Goal: Find specific page/section: Find specific page/section

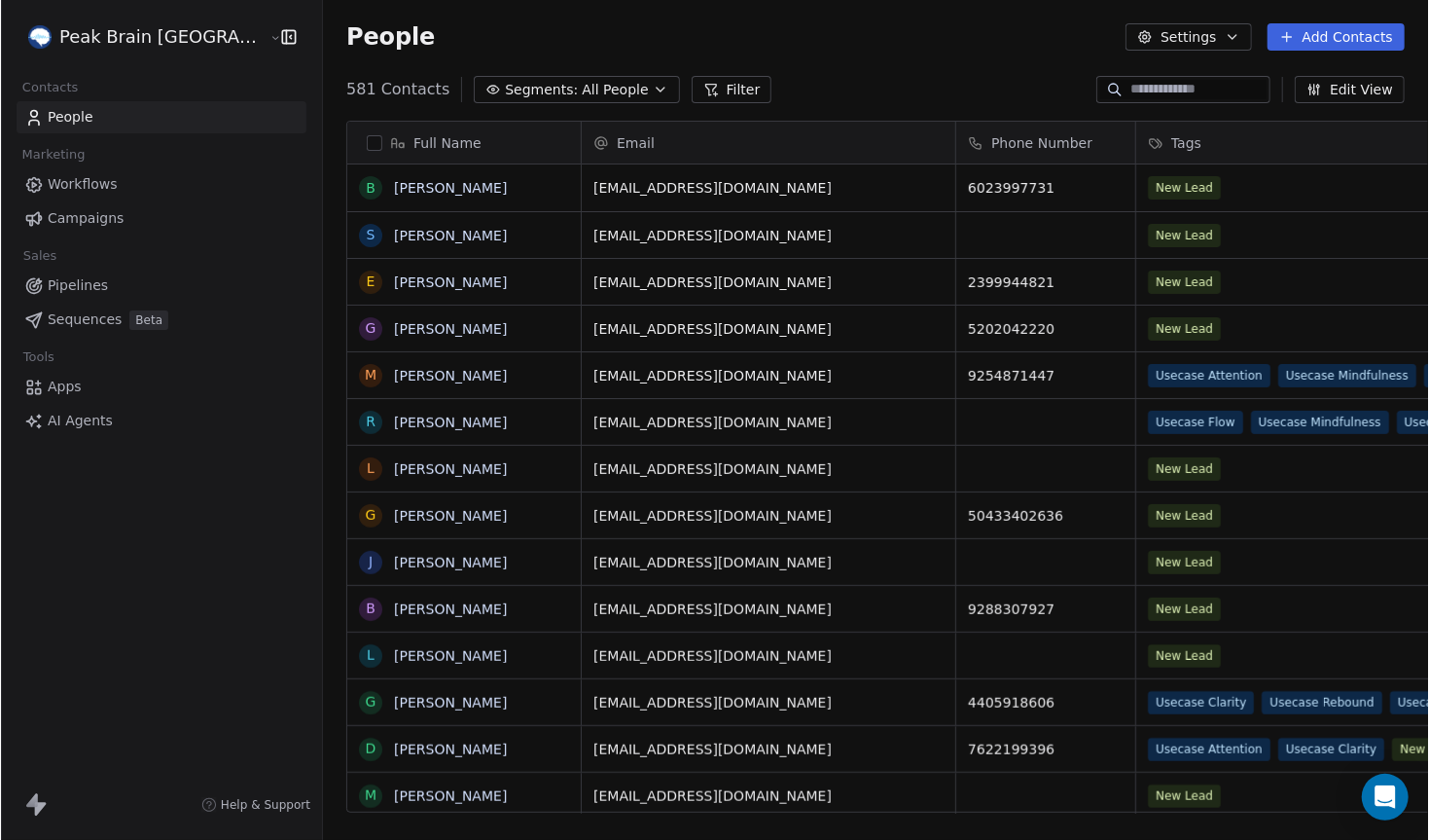
scroll to position [737, 1167]
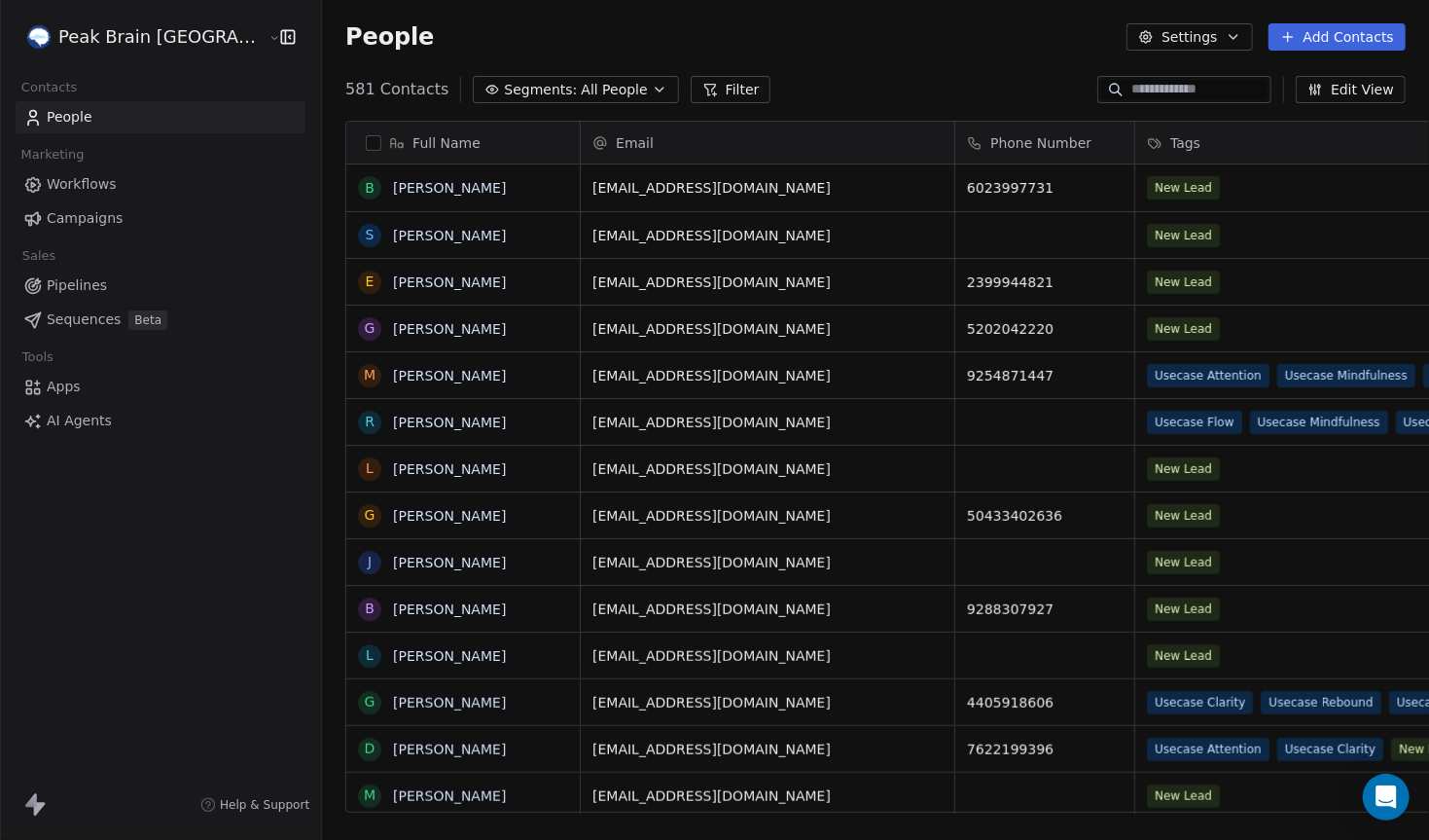
click at [77, 294] on span "Pipelines" at bounding box center [77, 285] width 61 height 21
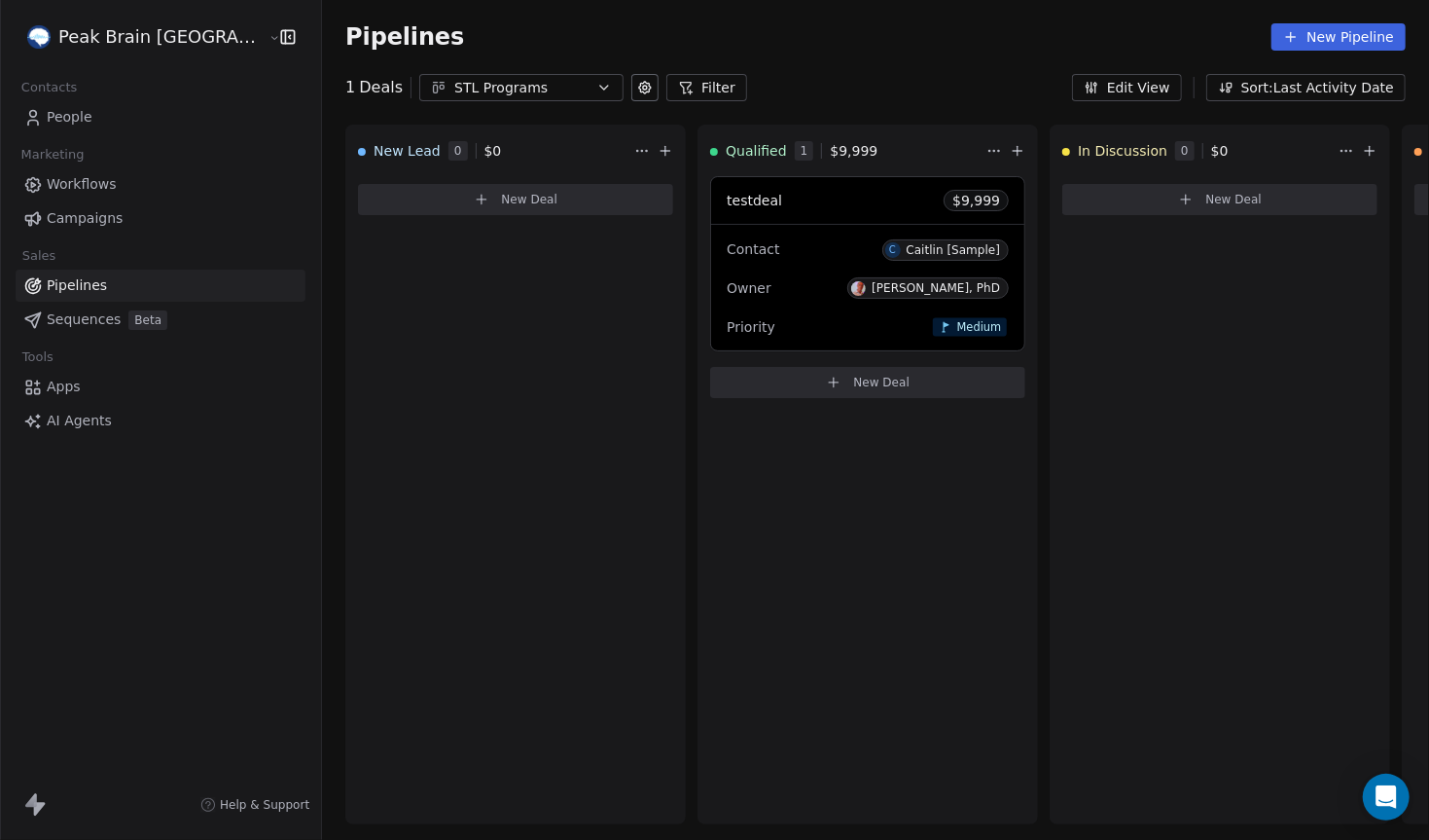
click at [524, 89] on button "STL Programs" at bounding box center [521, 87] width 204 height 27
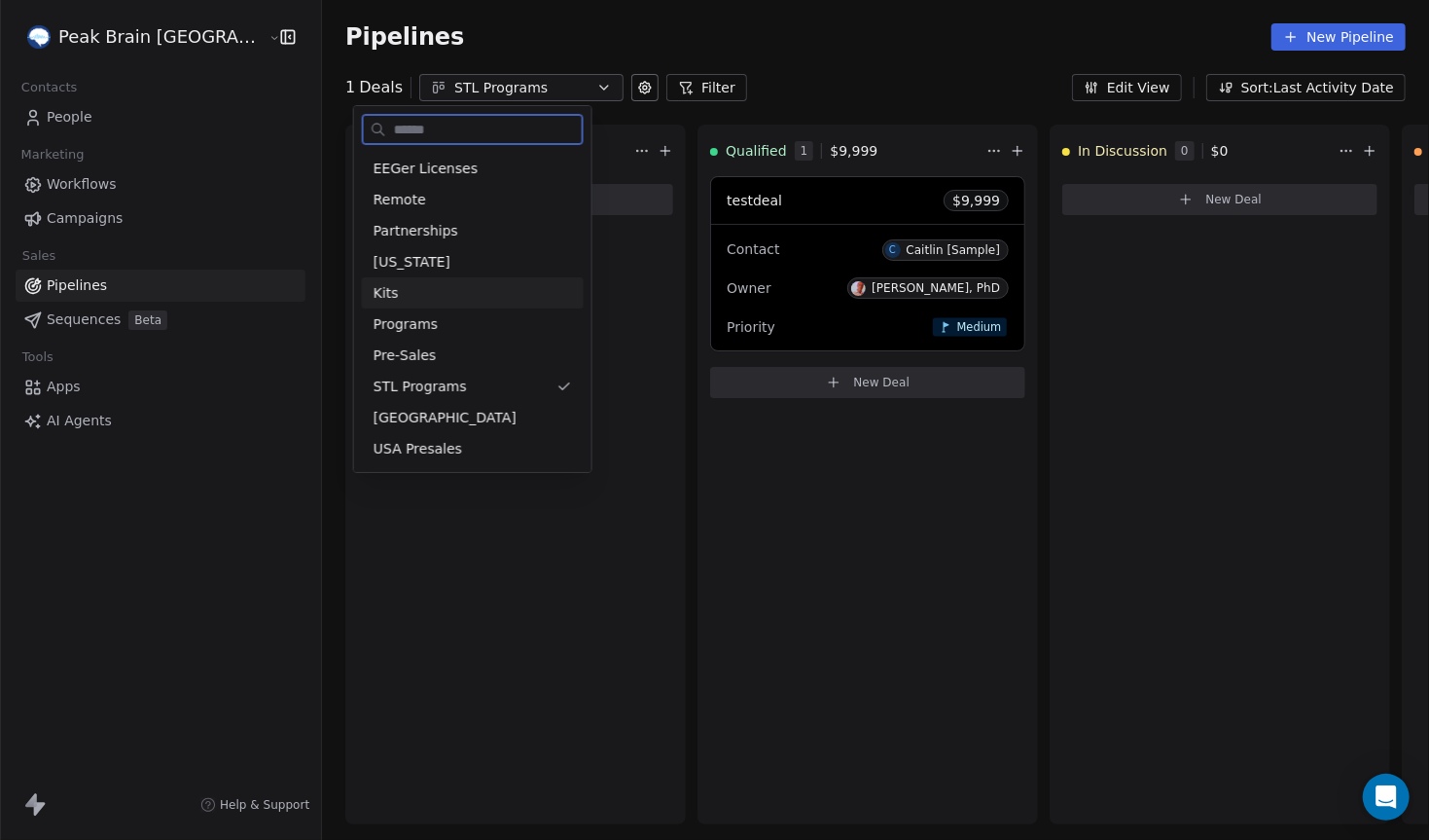
click at [477, 285] on div "Kits" at bounding box center [472, 293] width 198 height 21
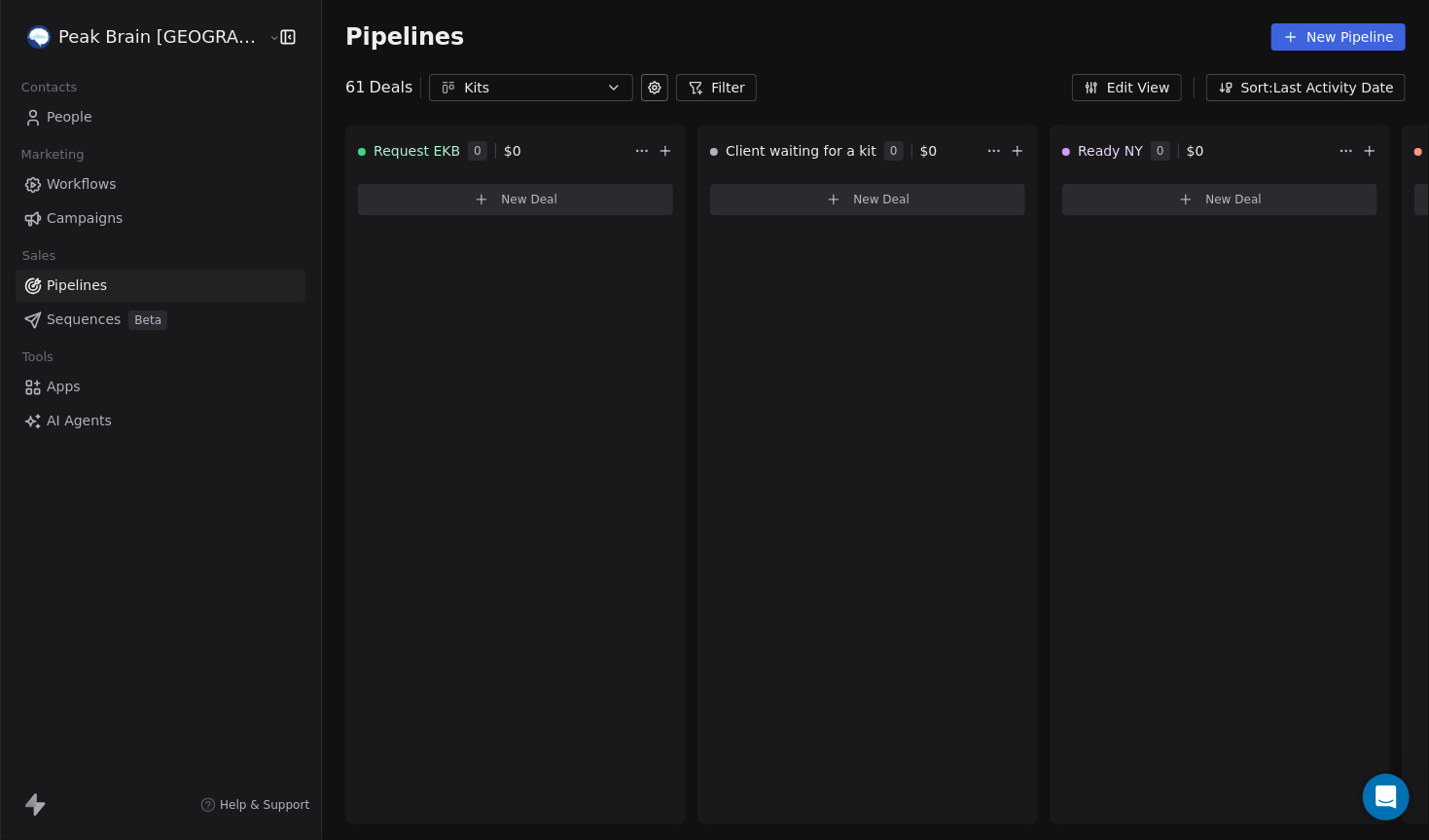
click at [464, 84] on div "Kits" at bounding box center [531, 88] width 135 height 21
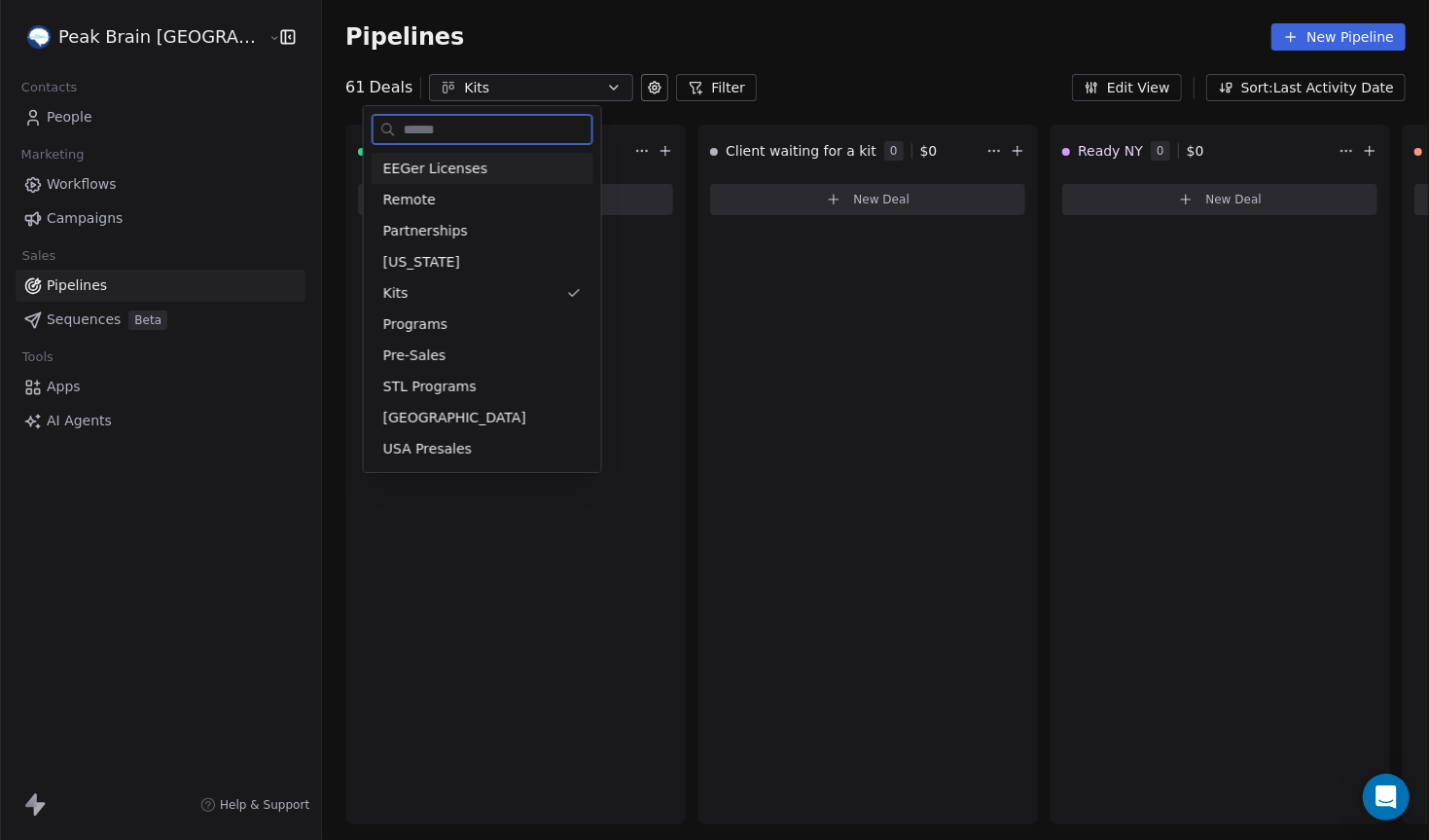
click at [415, 167] on span "EEGer Licenses" at bounding box center [435, 168] width 104 height 21
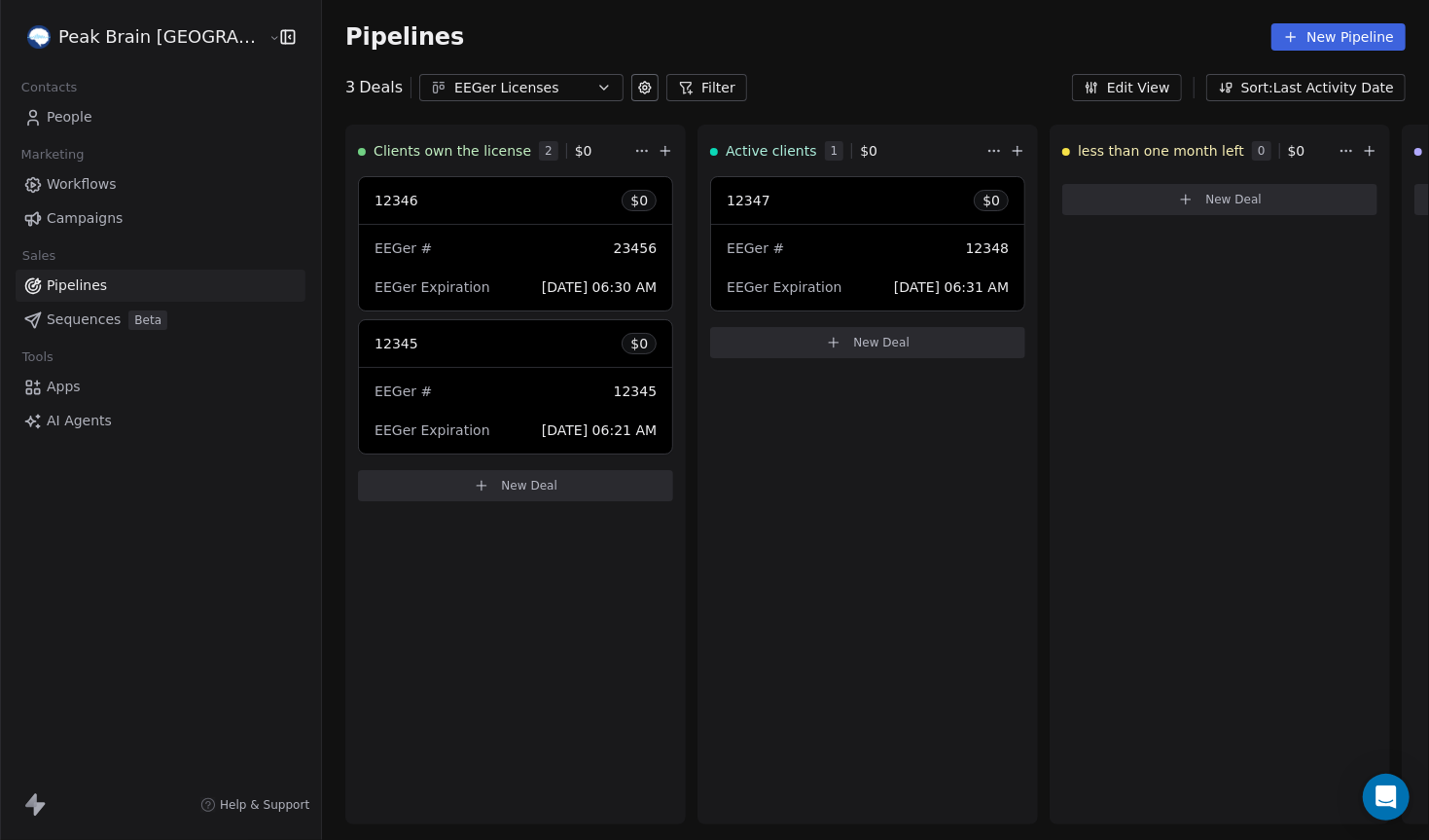
click at [454, 88] on div "EEGer Licenses" at bounding box center [521, 88] width 135 height 21
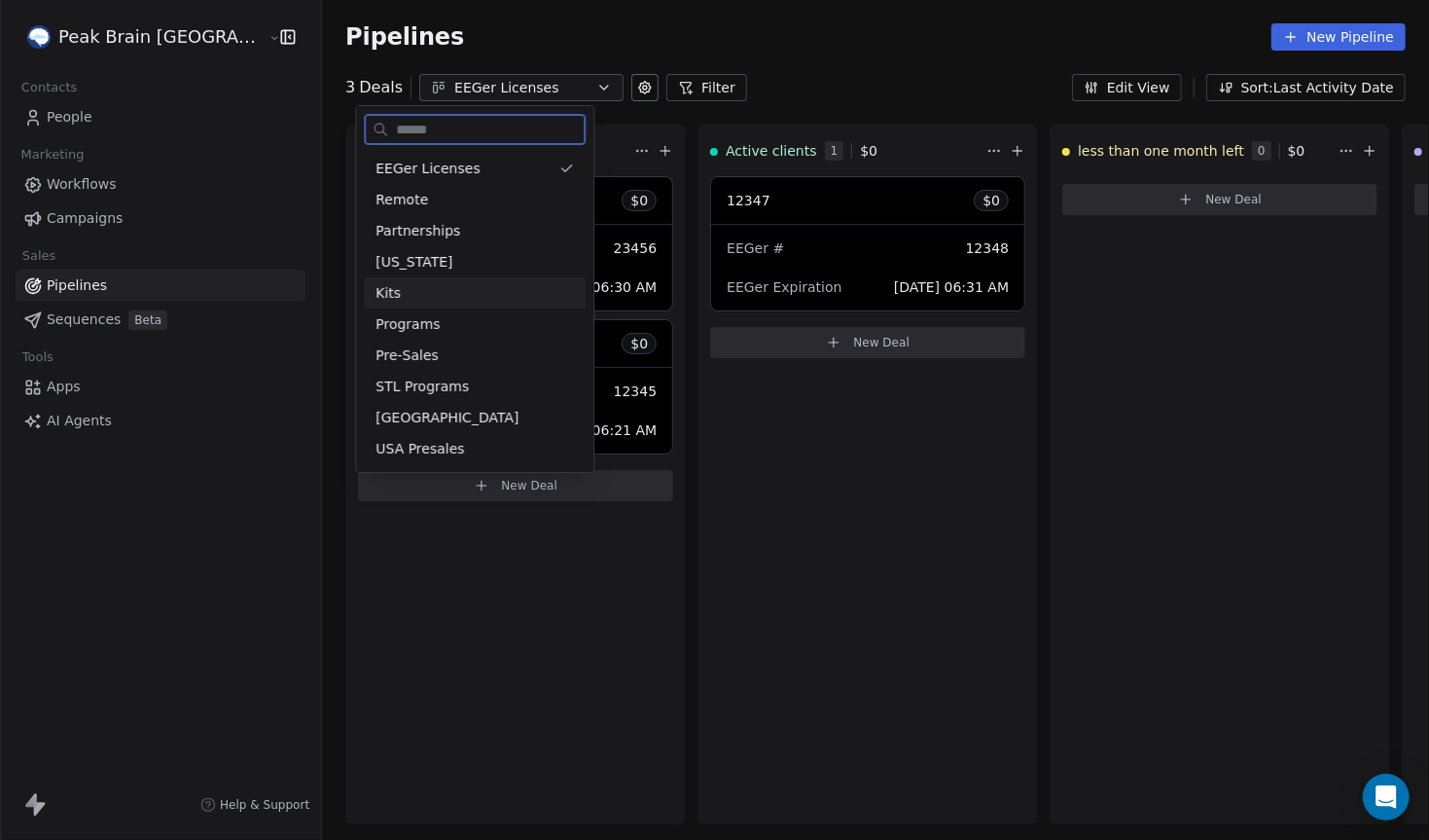
click at [427, 295] on div "Kits" at bounding box center [474, 293] width 198 height 21
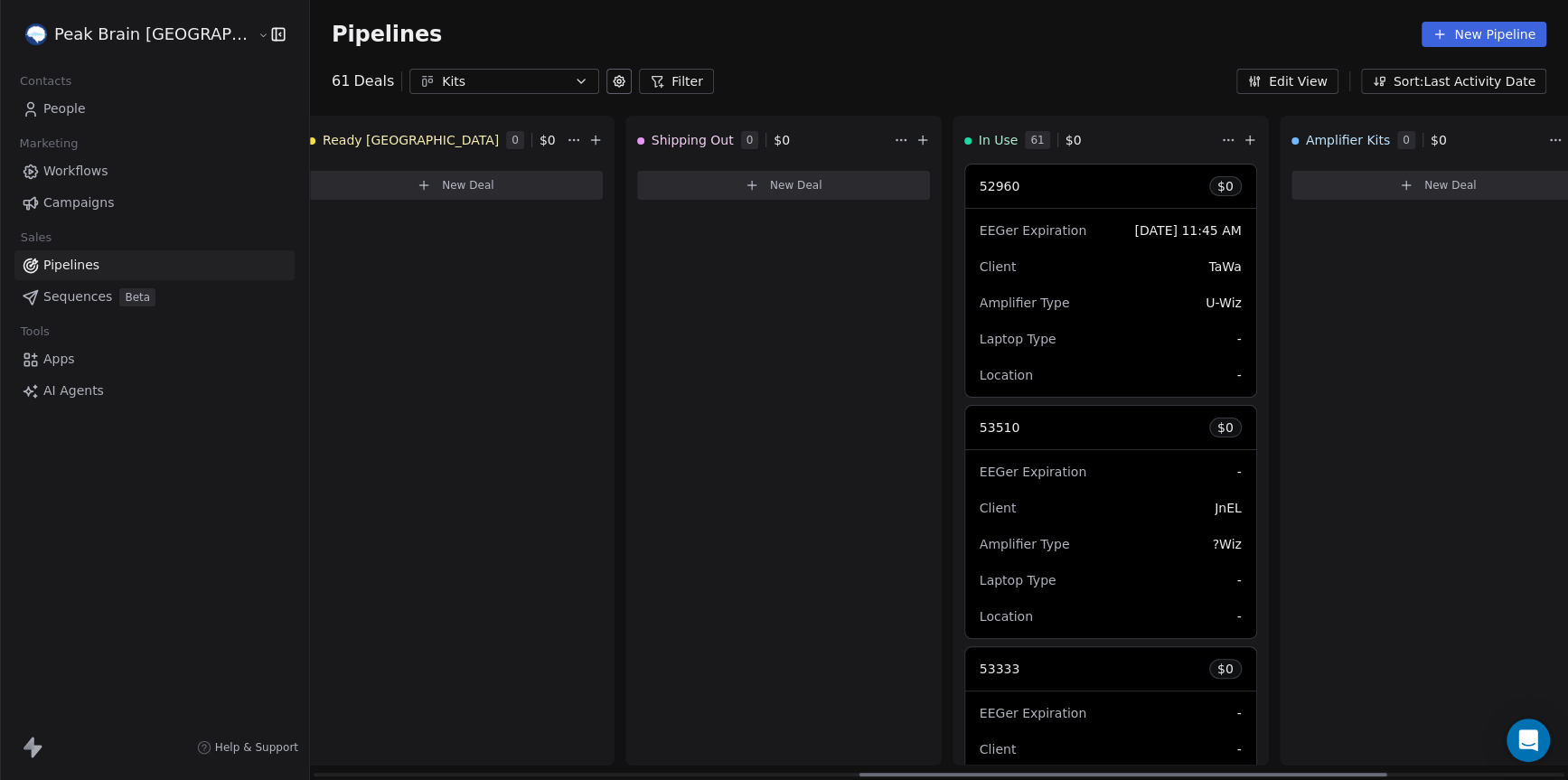
scroll to position [0, 1191]
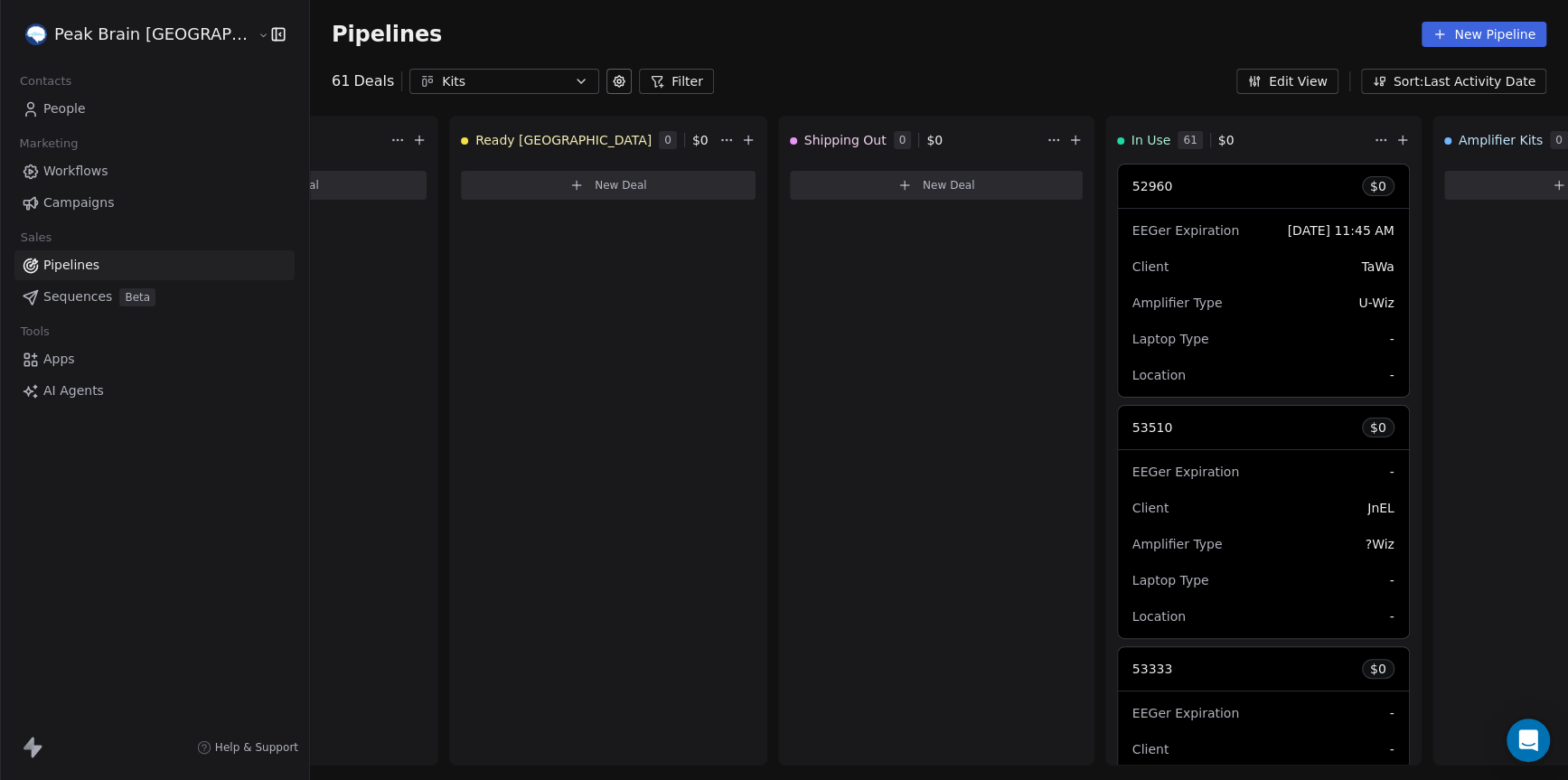
click at [446, 73] on div "Kits" at bounding box center [504, 81] width 125 height 19
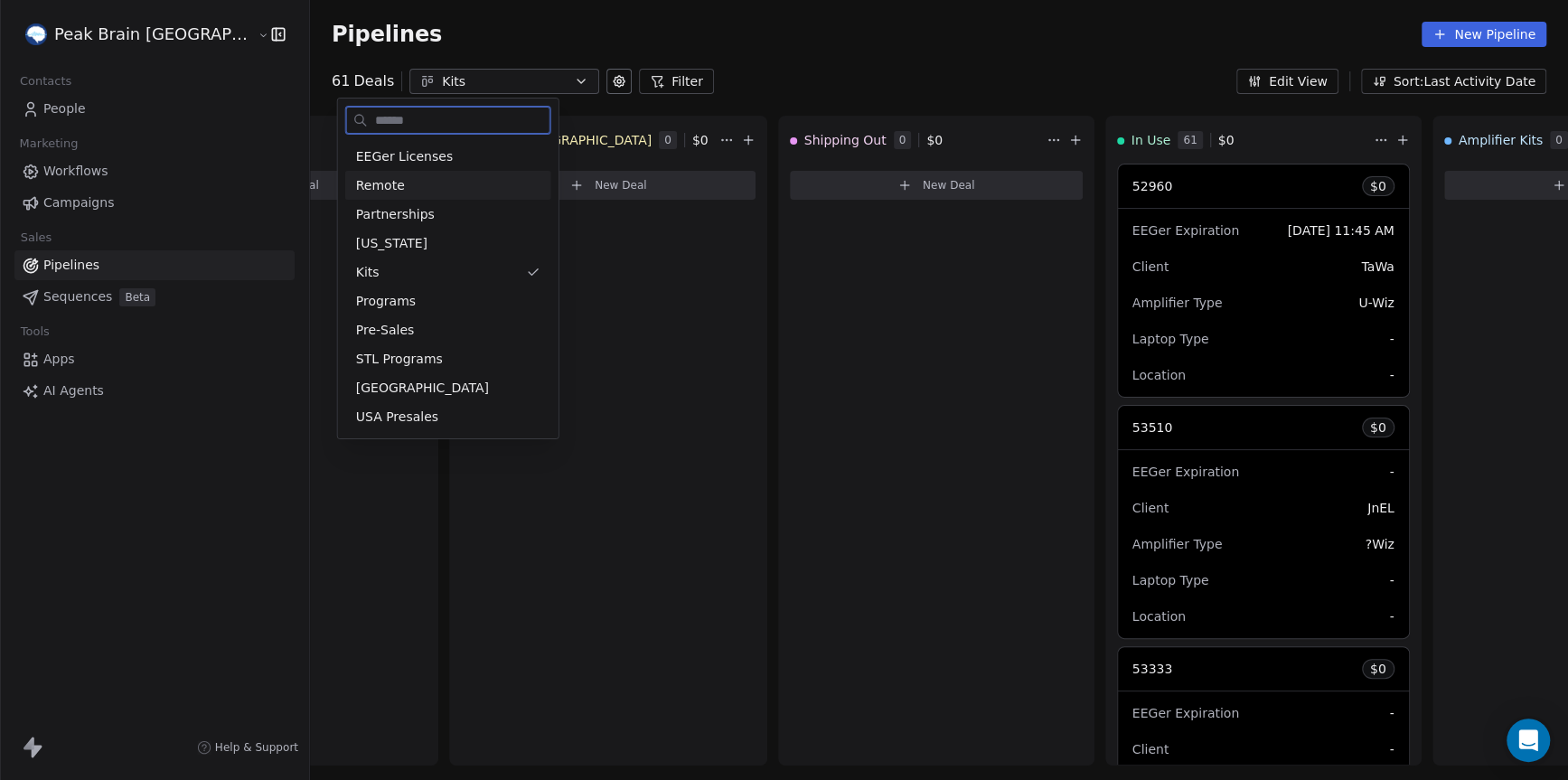
click at [403, 180] on div "Remote" at bounding box center [448, 185] width 184 height 19
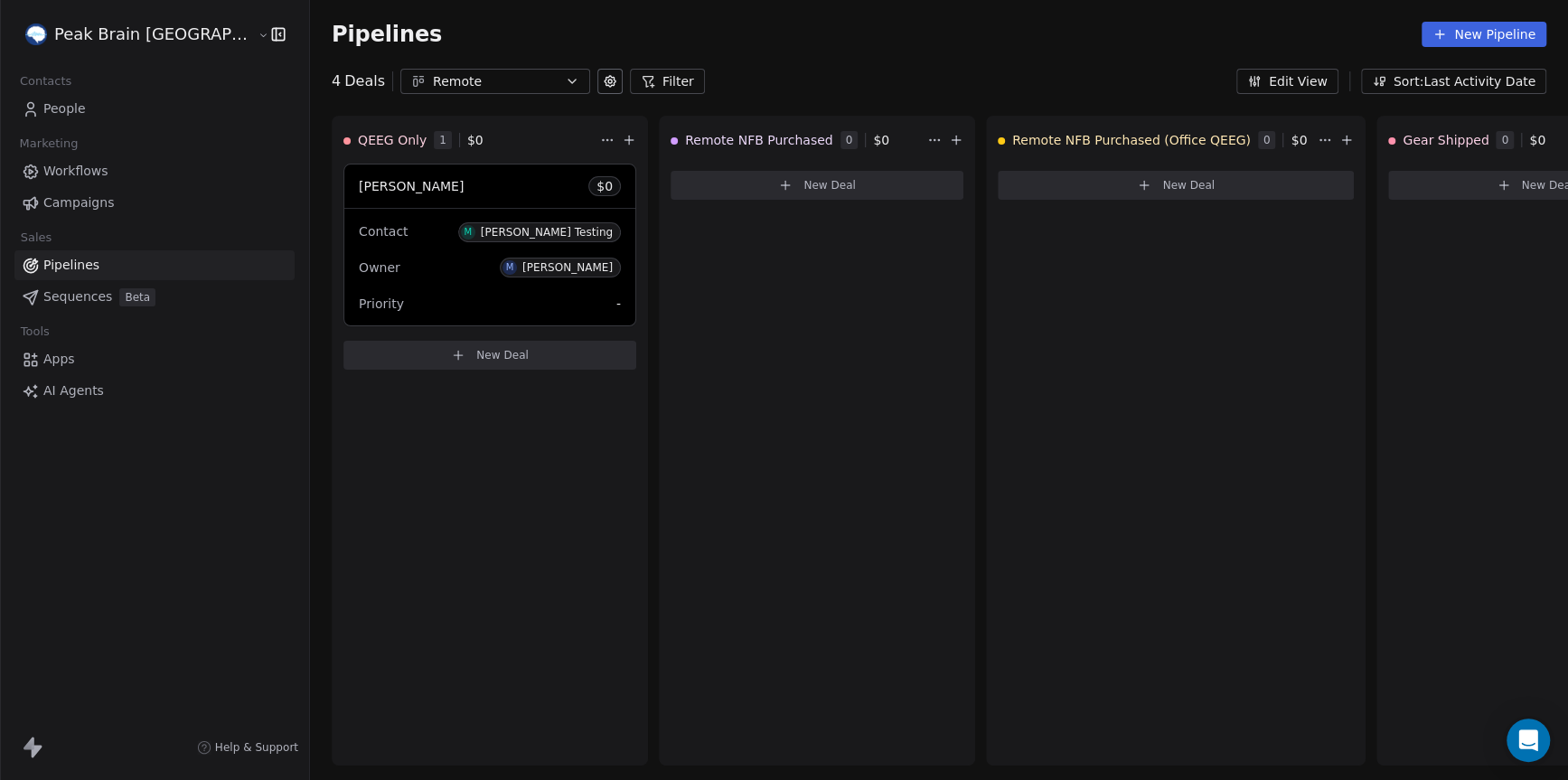
click at [433, 83] on div "Remote" at bounding box center [495, 81] width 125 height 19
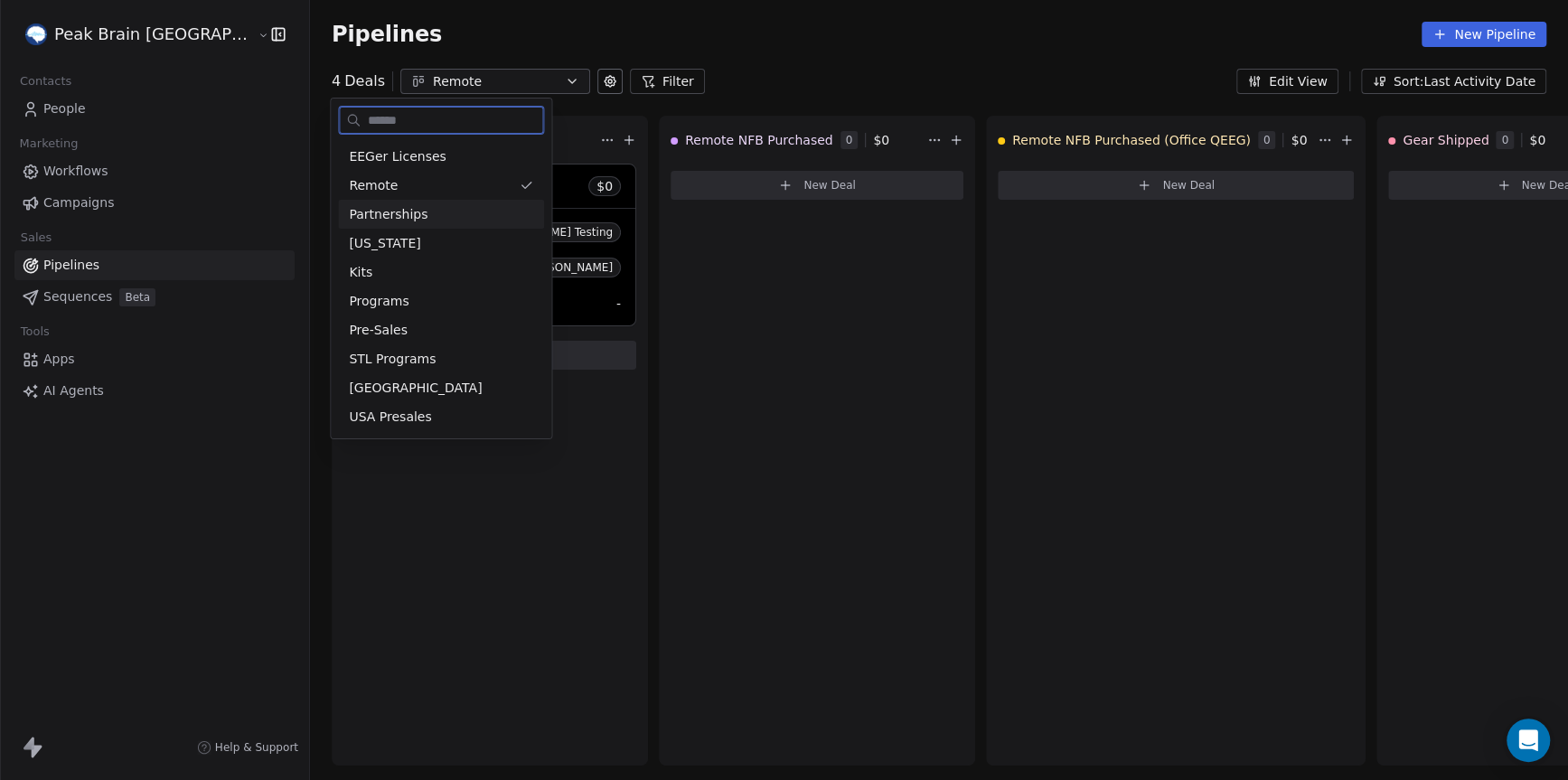
click at [379, 209] on span "Partnerships" at bounding box center [388, 215] width 79 height 19
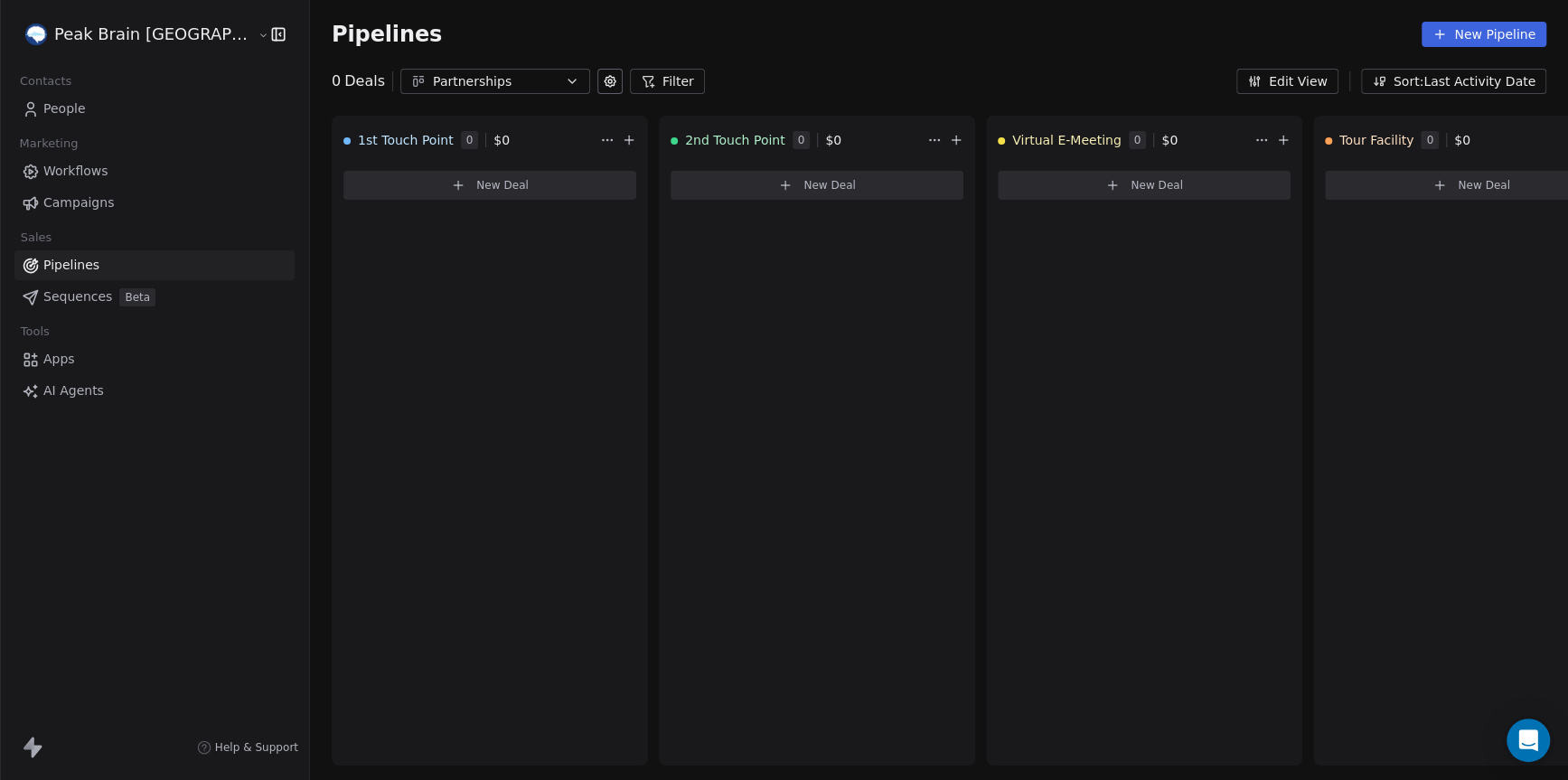
click at [433, 82] on div "Partnerships" at bounding box center [495, 81] width 125 height 19
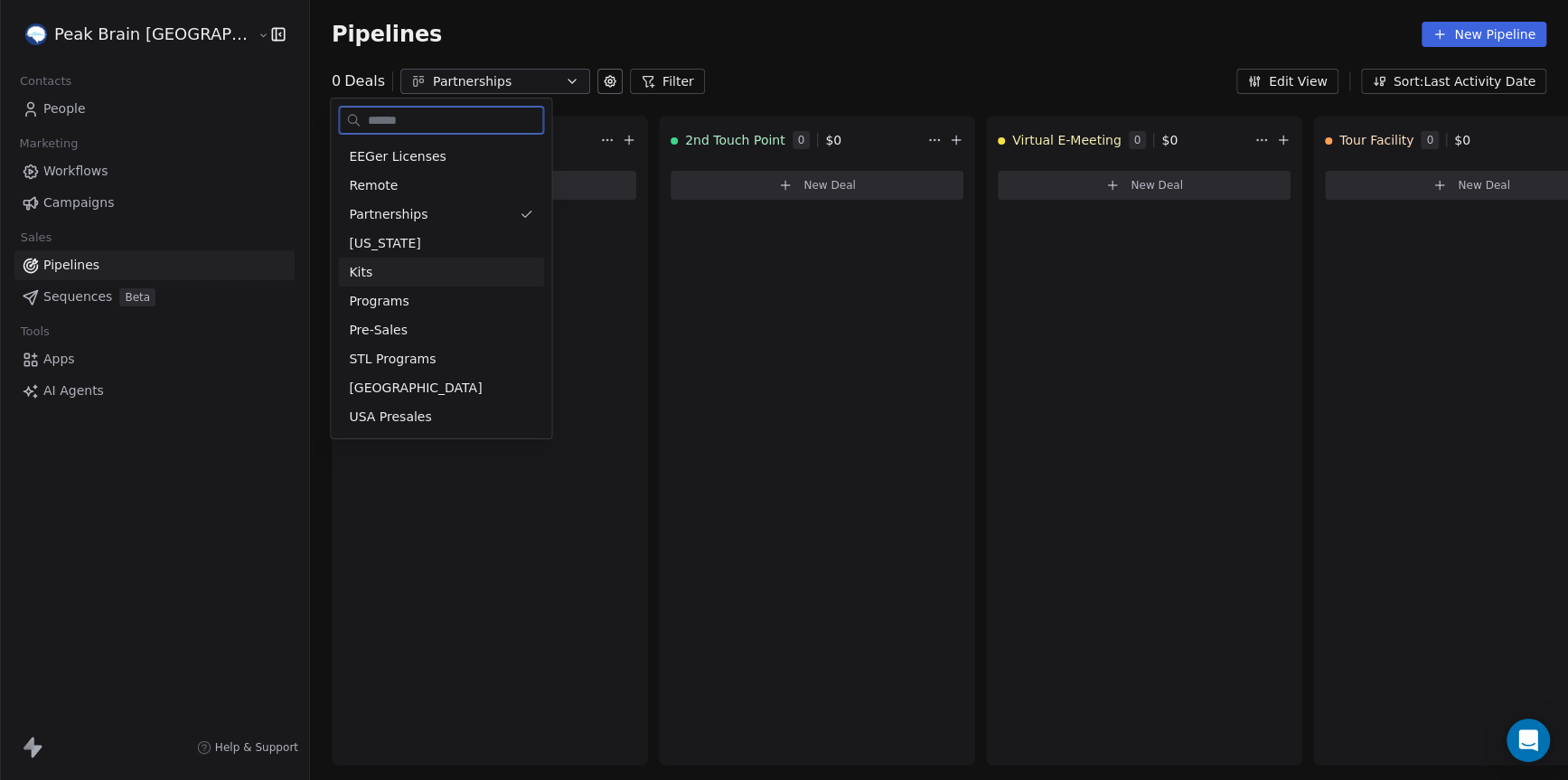
click at [387, 269] on div "Kits" at bounding box center [441, 272] width 184 height 19
